Goal: Transaction & Acquisition: Purchase product/service

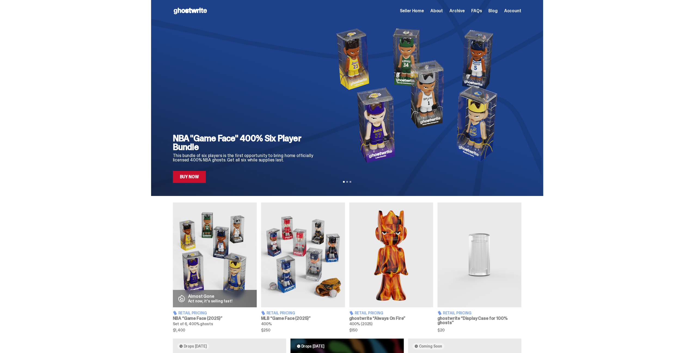
click at [198, 11] on use at bounding box center [190, 11] width 33 height 7
click at [470, 286] on img at bounding box center [479, 254] width 84 height 105
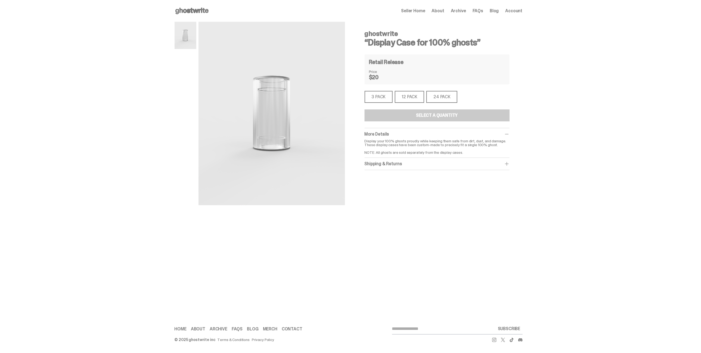
click at [378, 95] on div "3 PACK" at bounding box center [379, 97] width 28 height 12
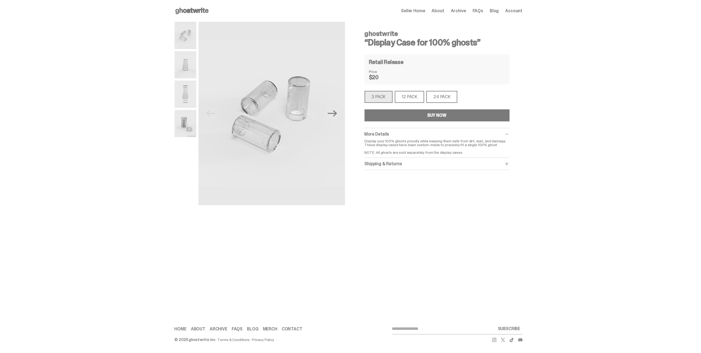
click at [406, 96] on div "12 PACK" at bounding box center [410, 97] width 30 height 12
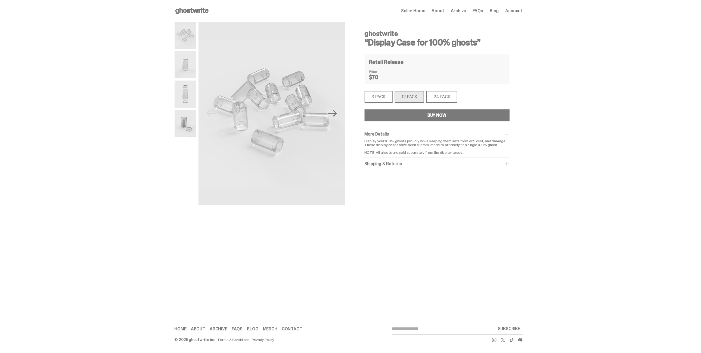
click at [445, 99] on div "24 PACK" at bounding box center [442, 97] width 31 height 12
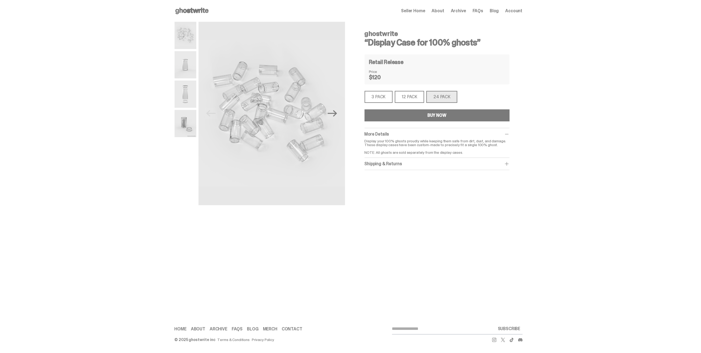
click at [177, 92] on img at bounding box center [186, 94] width 22 height 27
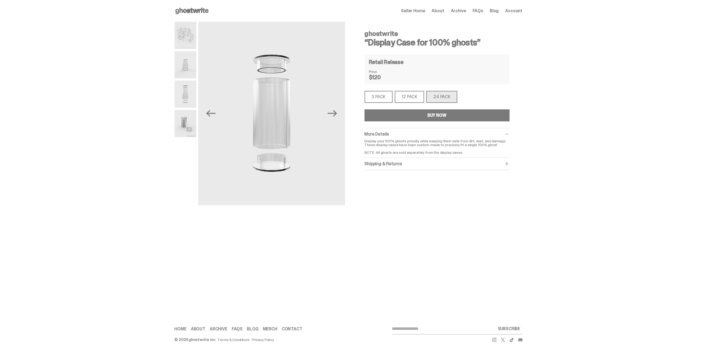
click at [187, 112] on img at bounding box center [186, 123] width 22 height 27
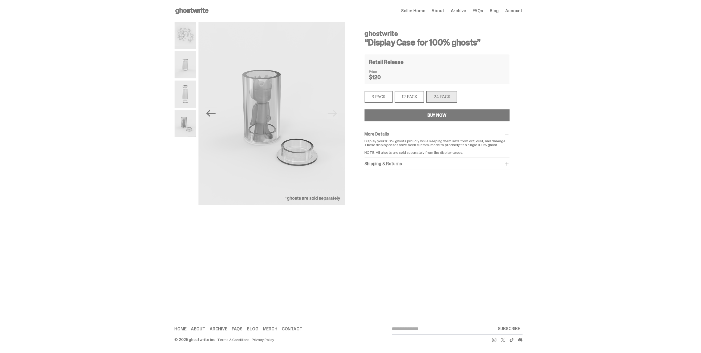
click at [417, 94] on div "12 PACK" at bounding box center [410, 97] width 30 height 12
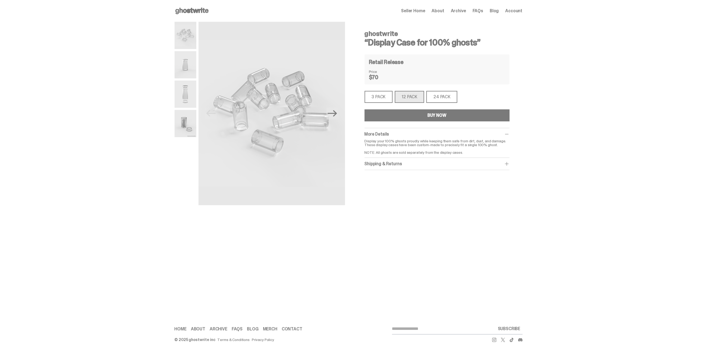
click at [192, 125] on img at bounding box center [186, 123] width 22 height 27
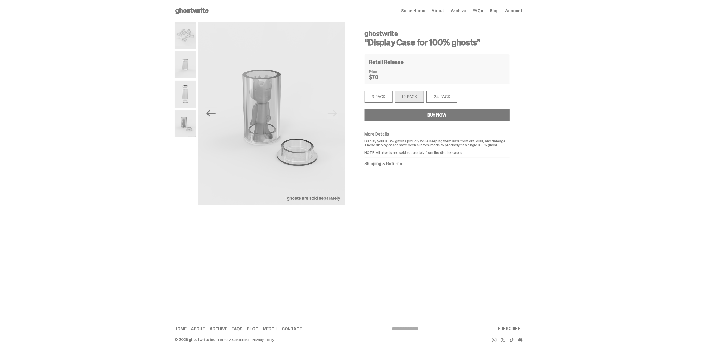
click at [185, 13] on icon at bounding box center [192, 11] width 35 height 9
